Goal: Information Seeking & Learning: Learn about a topic

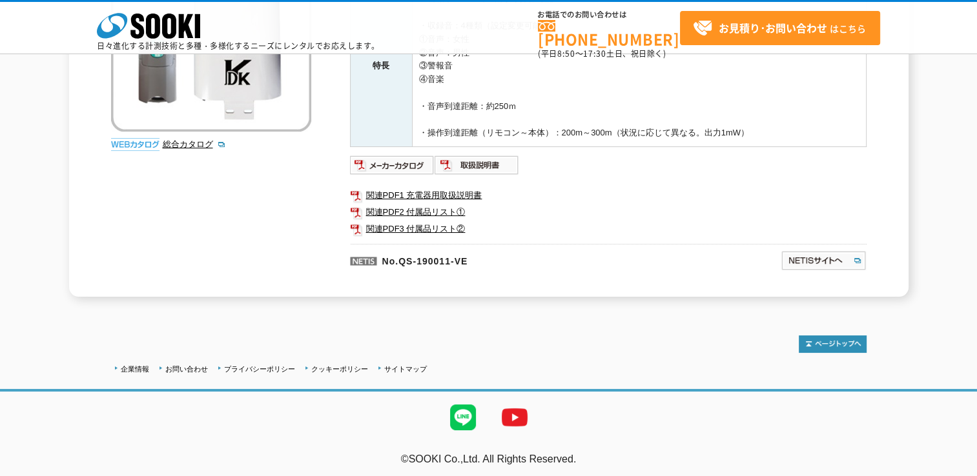
scroll to position [279, 0]
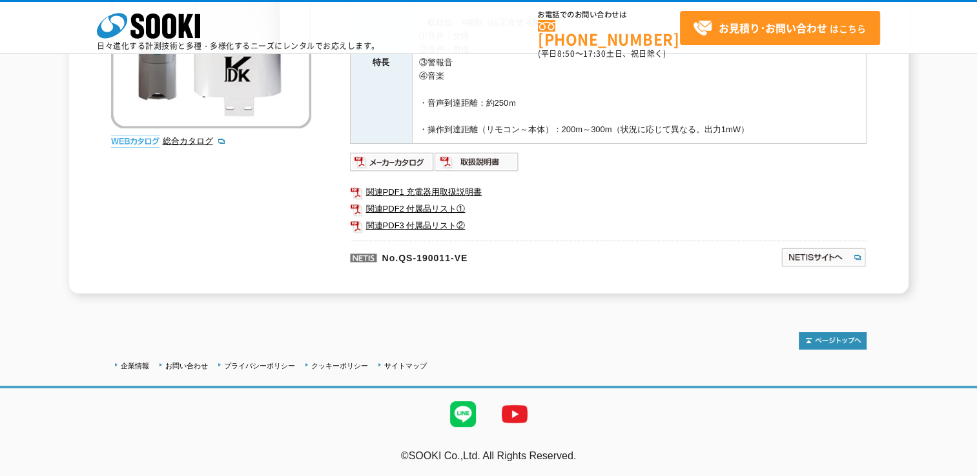
click at [200, 135] on li "総合カタログ" at bounding box center [237, 142] width 148 height 14
click at [201, 138] on link "総合カタログ" at bounding box center [194, 141] width 63 height 10
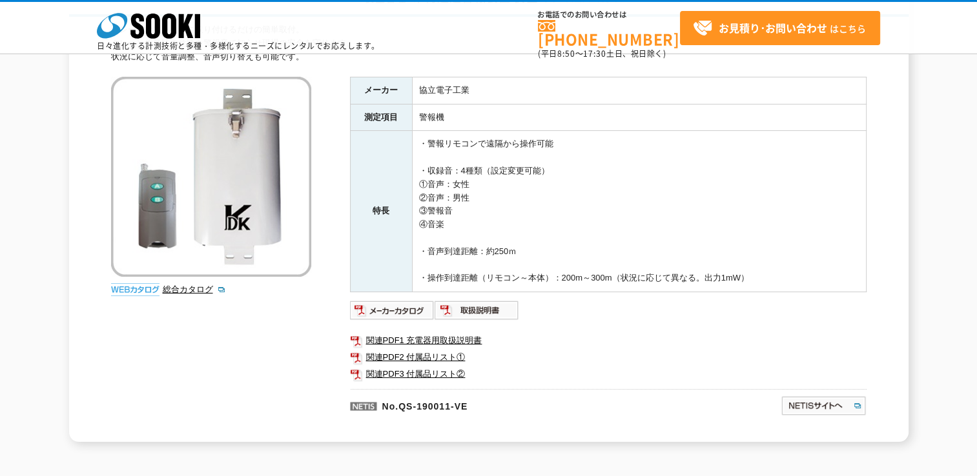
scroll to position [21, 0]
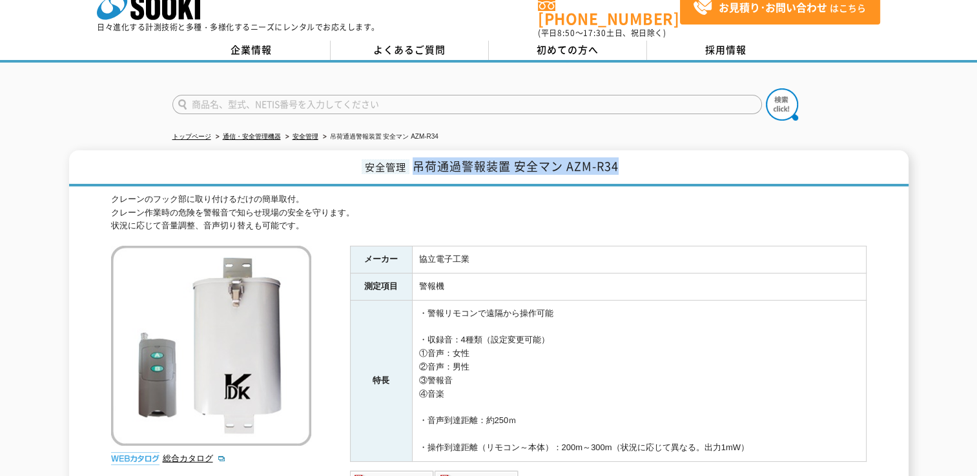
drag, startPoint x: 416, startPoint y: 161, endPoint x: 617, endPoint y: 163, distance: 201.5
click at [617, 163] on span "吊荷通過警報装置 安全マン AZM-R34" at bounding box center [516, 166] width 206 height 17
drag, startPoint x: 617, startPoint y: 163, endPoint x: 602, endPoint y: 156, distance: 17.0
copy span "吊荷通過警報装置 安全マン AZM-R34"
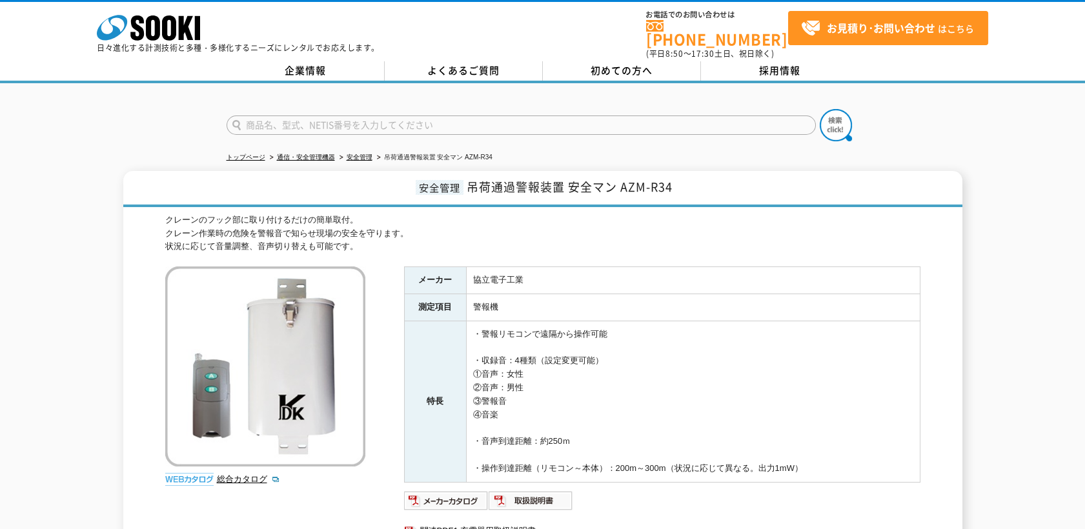
drag, startPoint x: 154, startPoint y: 74, endPoint x: 139, endPoint y: 54, distance: 24.4
